Goal: Navigation & Orientation: Go to known website

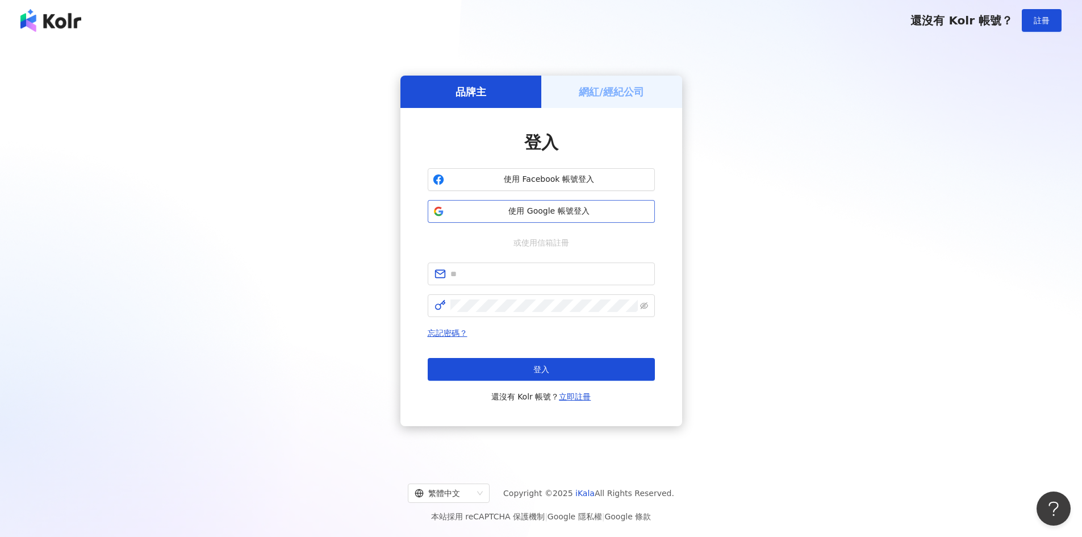
click at [534, 204] on button "使用 Google 帳號登入" at bounding box center [541, 211] width 227 height 23
click at [618, 213] on span "使用 Google 帳號登入" at bounding box center [549, 211] width 201 height 11
